Goal: Information Seeking & Learning: Learn about a topic

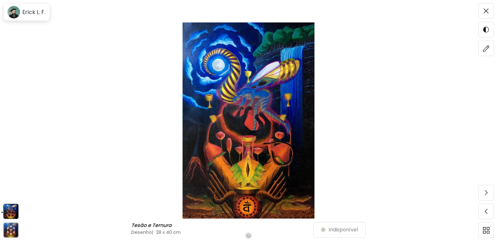
click at [241, 73] on img at bounding box center [248, 120] width 444 height 196
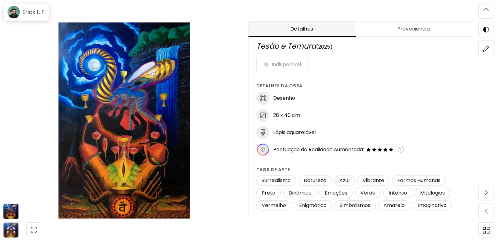
scroll to position [37, 0]
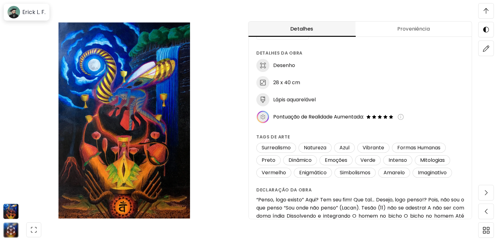
click at [412, 30] on span "Proveniência" at bounding box center [413, 28] width 109 height 7
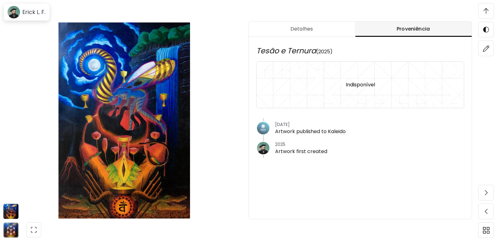
scroll to position [0, 0]
click at [316, 27] on span "Detalhes" at bounding box center [301, 28] width 99 height 7
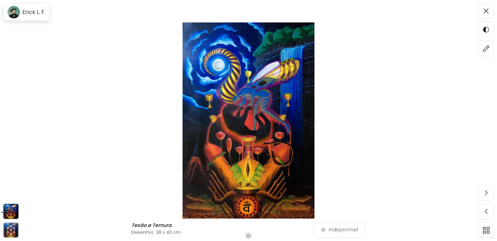
click at [237, 68] on img at bounding box center [248, 120] width 444 height 196
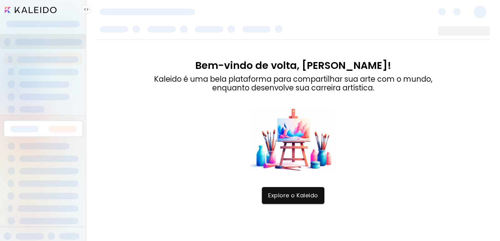
click at [31, 11] on input "image" at bounding box center [31, 10] width 52 height 6
click at [39, 10] on input "image" at bounding box center [31, 10] width 52 height 6
click at [6, 9] on input "image" at bounding box center [31, 10] width 52 height 6
click at [303, 204] on button "Explore o Kaleido" at bounding box center [293, 195] width 62 height 17
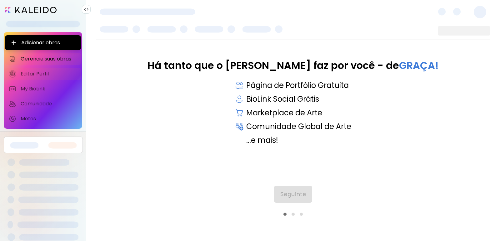
click at [33, 73] on span "Editar Perfil" at bounding box center [49, 74] width 57 height 6
click at [37, 73] on span "Editar Perfil" at bounding box center [49, 74] width 57 height 6
click at [31, 75] on span "Editar Perfil" at bounding box center [49, 74] width 57 height 6
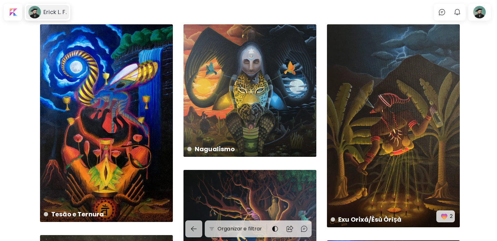
click at [42, 16] on div "Erick L. F." at bounding box center [47, 12] width 43 height 14
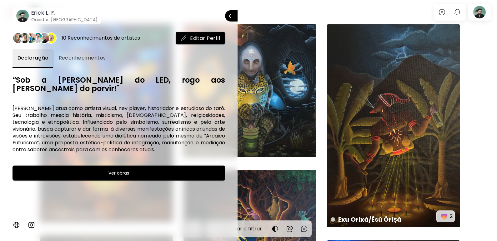
click at [280, 5] on div at bounding box center [248, 120] width 497 height 241
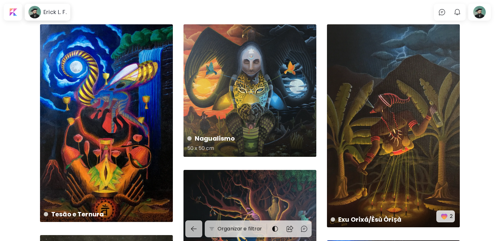
click at [239, 69] on div "Nagualismo 50 x 50 cm" at bounding box center [249, 90] width 133 height 133
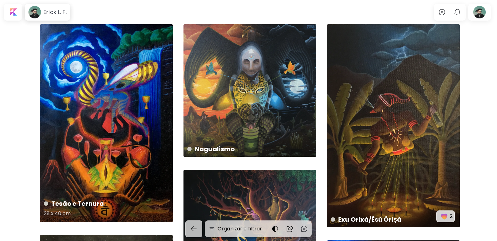
click at [95, 88] on div "Tesão e Ternura 28 x 40 cm" at bounding box center [106, 123] width 133 height 198
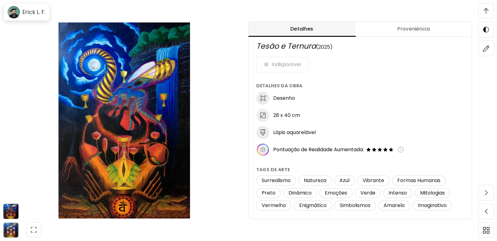
scroll to position [70, 0]
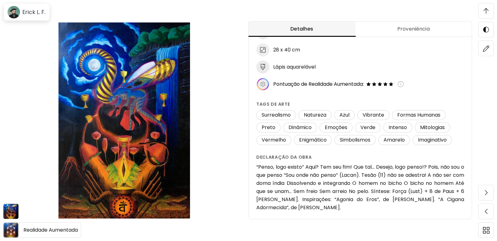
click at [12, 228] on icon "animation" at bounding box center [11, 231] width 10 height 10
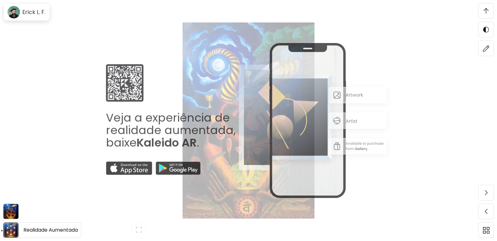
scroll to position [81, 0]
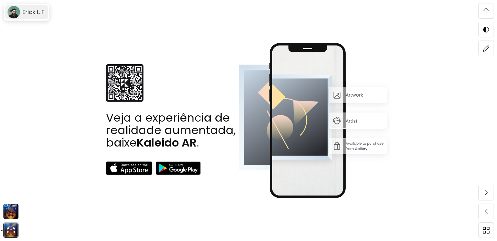
click at [31, 14] on h6 "Erick L. F." at bounding box center [33, 11] width 23 height 7
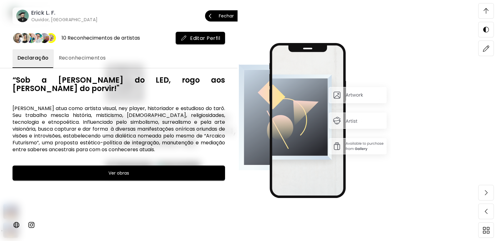
click at [223, 15] on p "Fechar" at bounding box center [226, 16] width 15 height 4
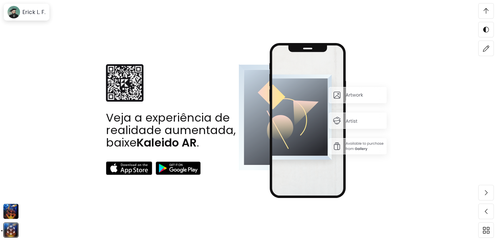
click at [486, 12] on img at bounding box center [485, 11] width 5 height 6
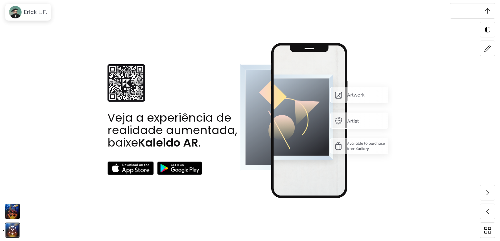
scroll to position [0, 0]
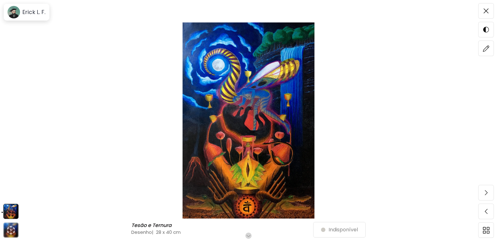
click at [260, 93] on img at bounding box center [248, 120] width 444 height 196
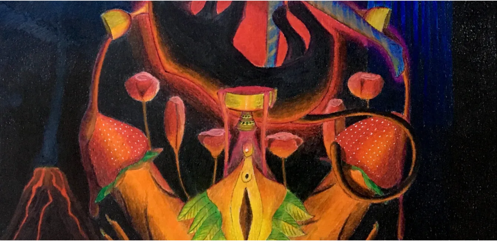
scroll to position [500, 0]
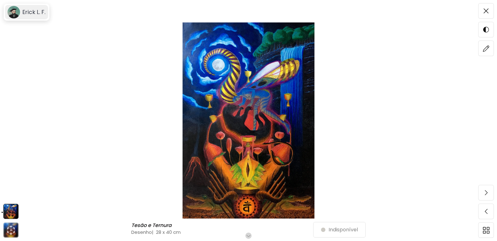
click at [16, 17] on image at bounding box center [13, 12] width 12 height 12
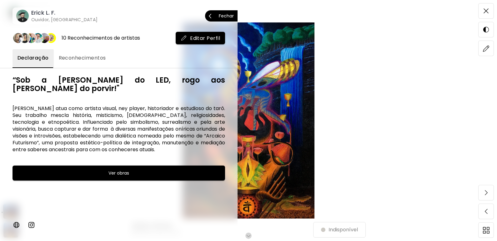
click at [379, 95] on div at bounding box center [248, 120] width 497 height 241
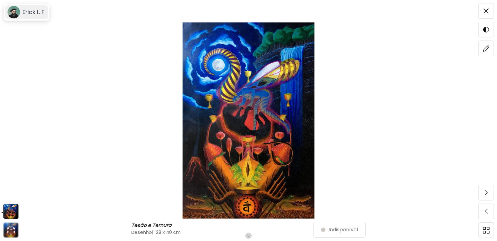
click at [36, 8] on div "Erick L. F." at bounding box center [26, 12] width 43 height 14
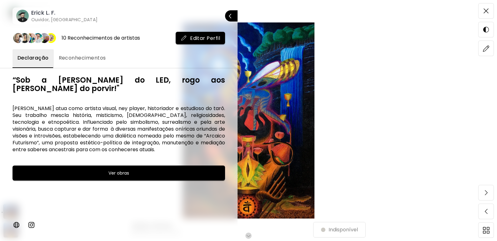
click at [107, 170] on span "Ver obras" at bounding box center [118, 173] width 197 height 7
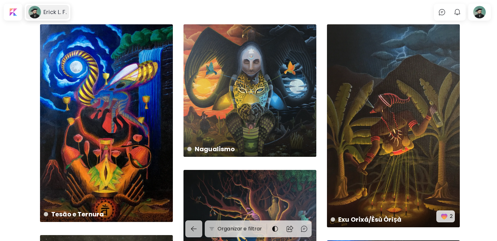
click at [42, 12] on div "Erick L. F." at bounding box center [54, 11] width 26 height 7
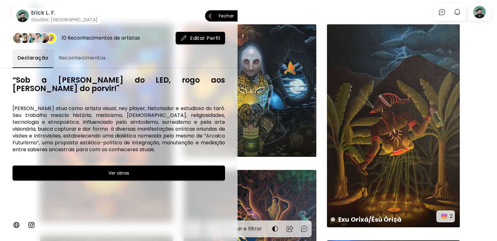
click at [272, 6] on div at bounding box center [248, 120] width 497 height 241
